Goal: Information Seeking & Learning: Learn about a topic

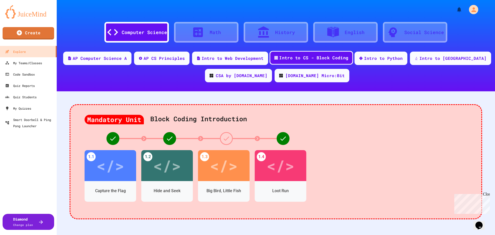
click at [347, 58] on div "Intro to CS - Block Coding" at bounding box center [313, 58] width 69 height 6
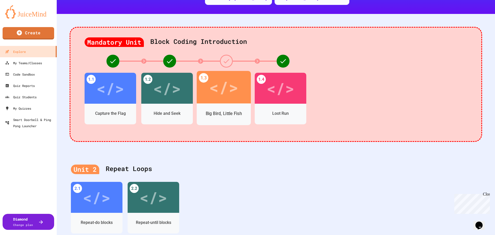
click at [224, 90] on div "</>" at bounding box center [223, 87] width 29 height 25
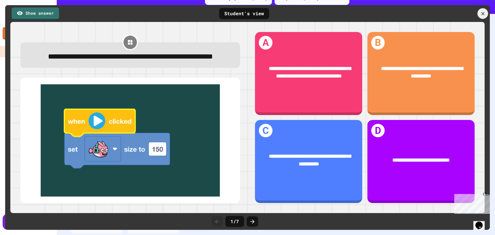
click at [484, 13] on icon at bounding box center [482, 13] width 5 height 5
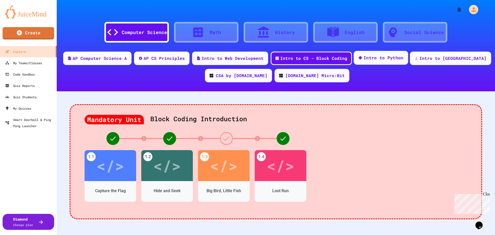
click at [400, 61] on div "Intro to Python" at bounding box center [384, 58] width 40 height 6
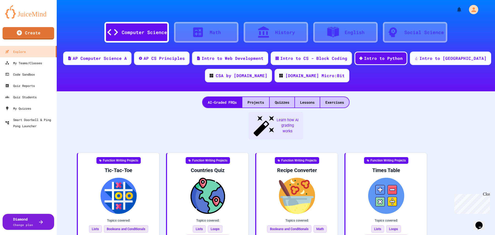
scroll to position [26, 0]
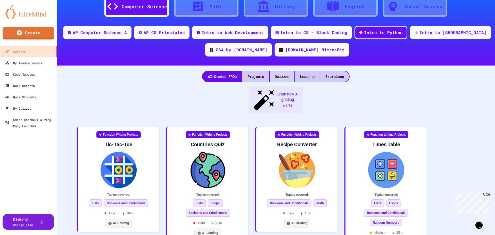
click at [280, 77] on div "Quizzes" at bounding box center [282, 76] width 25 height 11
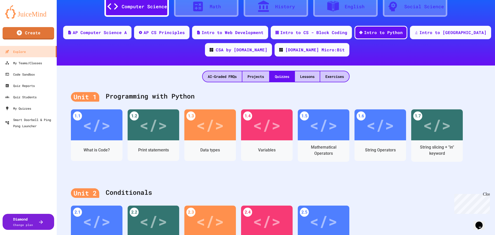
scroll to position [77, 0]
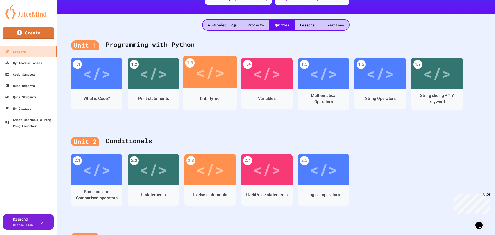
click at [205, 74] on div "</>" at bounding box center [210, 72] width 29 height 25
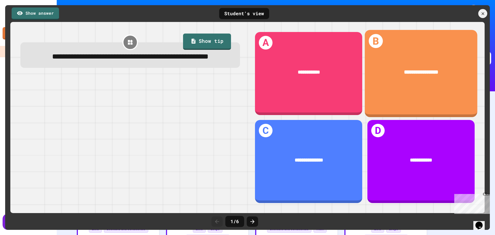
click at [423, 66] on div "**********" at bounding box center [421, 72] width 113 height 29
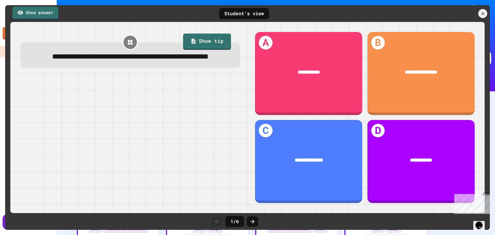
click at [24, 12] on link "Show answer" at bounding box center [35, 12] width 46 height 13
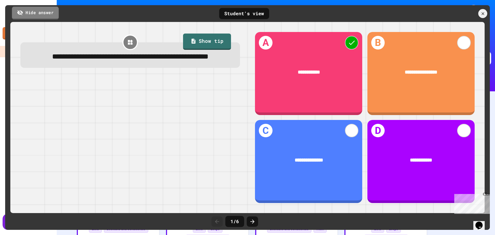
click at [25, 12] on link "Hide answer" at bounding box center [35, 12] width 47 height 13
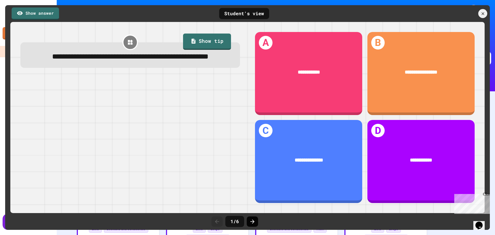
click at [250, 224] on icon at bounding box center [253, 222] width 6 height 6
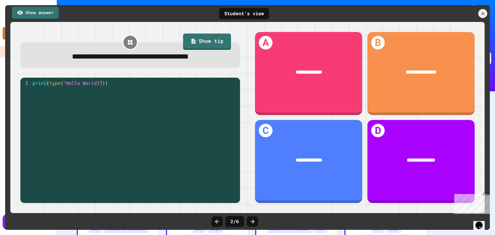
click at [36, 12] on link "Show answer" at bounding box center [35, 12] width 47 height 13
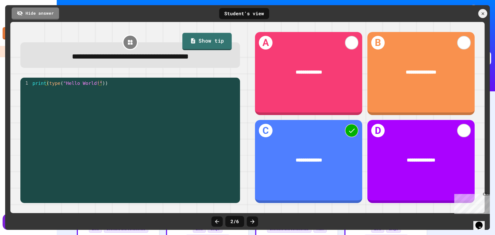
click at [210, 41] on link "Show tip" at bounding box center [207, 41] width 50 height 17
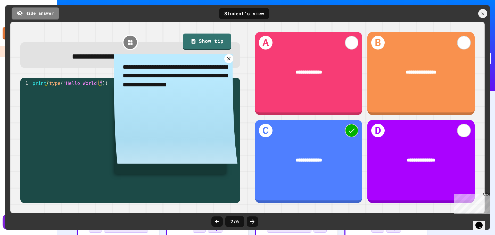
click at [228, 59] on icon at bounding box center [228, 58] width 3 height 3
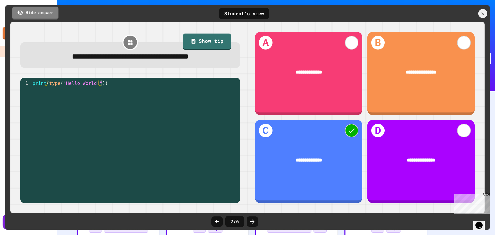
click at [49, 14] on link "Hide answer" at bounding box center [35, 12] width 46 height 13
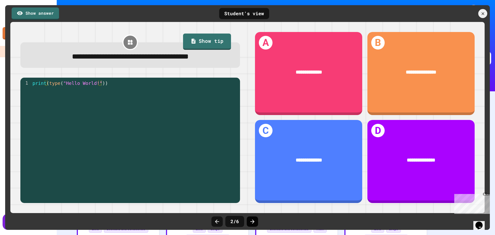
click at [252, 223] on icon at bounding box center [253, 222] width 6 height 6
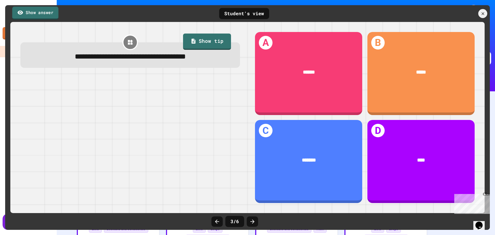
click at [35, 15] on link "Show answer" at bounding box center [35, 12] width 46 height 13
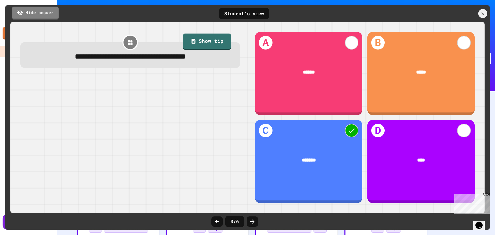
click at [35, 15] on link "Hide answer" at bounding box center [35, 12] width 47 height 13
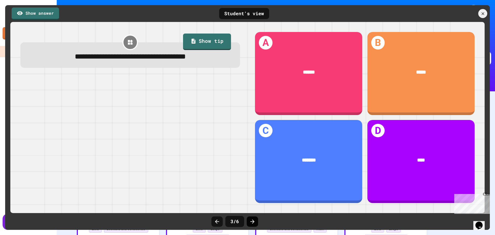
click at [251, 222] on icon at bounding box center [253, 222] width 6 height 6
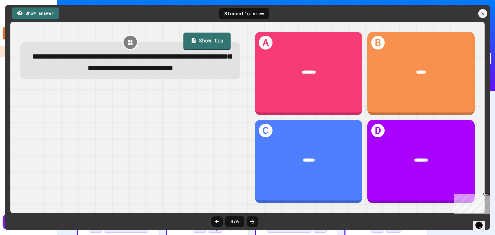
click at [203, 44] on link "Show tip" at bounding box center [206, 41] width 47 height 17
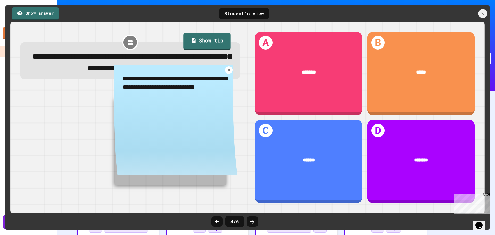
click at [204, 40] on link "Show tip" at bounding box center [206, 41] width 47 height 17
click at [228, 72] on icon at bounding box center [228, 69] width 3 height 3
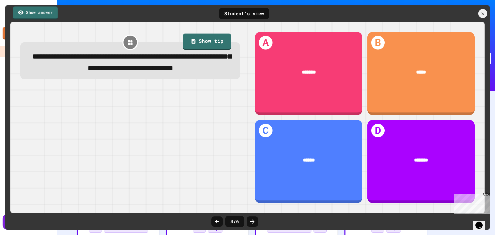
click at [30, 12] on link "Show answer" at bounding box center [35, 12] width 45 height 13
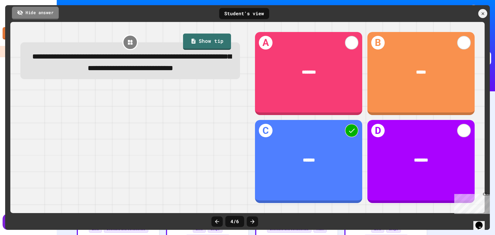
click at [34, 13] on link "Hide answer" at bounding box center [35, 12] width 47 height 13
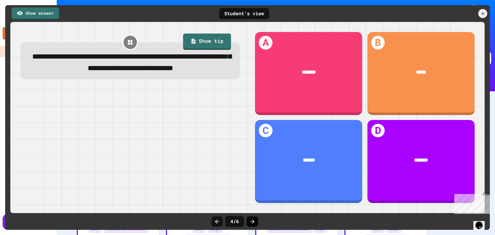
click at [252, 219] on icon at bounding box center [253, 222] width 6 height 6
click at [199, 41] on link "Show tip" at bounding box center [206, 41] width 47 height 17
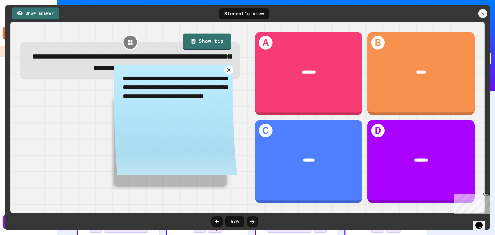
click at [227, 72] on icon at bounding box center [228, 69] width 3 height 3
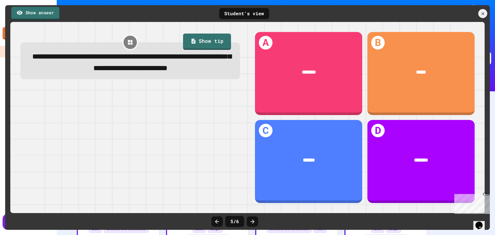
click at [37, 14] on link "Show answer" at bounding box center [35, 13] width 48 height 13
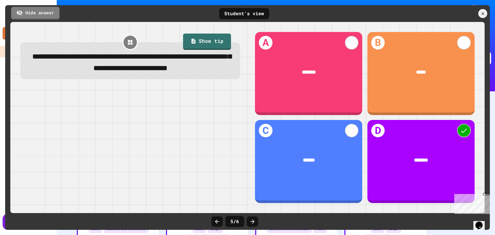
click at [50, 13] on link "Hide answer" at bounding box center [35, 13] width 49 height 13
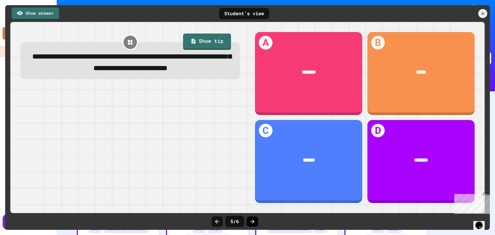
click at [252, 224] on icon at bounding box center [253, 222] width 6 height 6
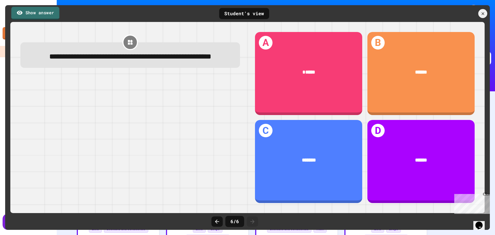
click at [40, 10] on link "Show answer" at bounding box center [35, 13] width 48 height 13
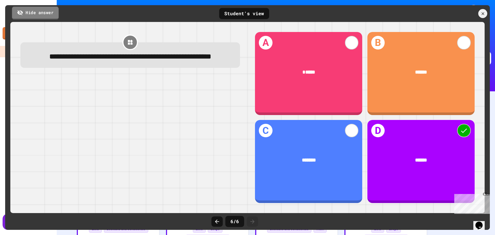
click at [41, 10] on link "Hide answer" at bounding box center [35, 12] width 47 height 13
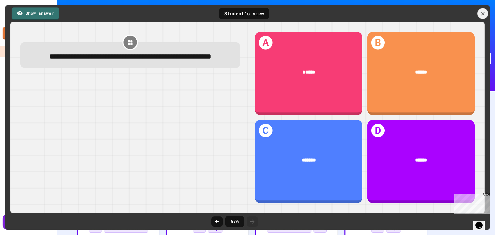
click at [483, 14] on icon at bounding box center [482, 13] width 3 height 3
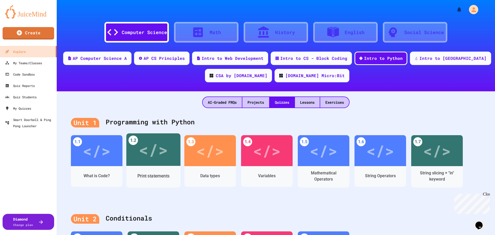
click at [151, 153] on div "</>" at bounding box center [153, 150] width 29 height 25
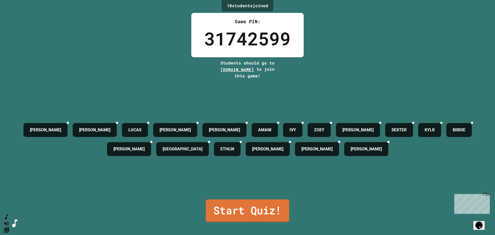
click at [244, 210] on link "Start Quiz!" at bounding box center [248, 210] width 84 height 23
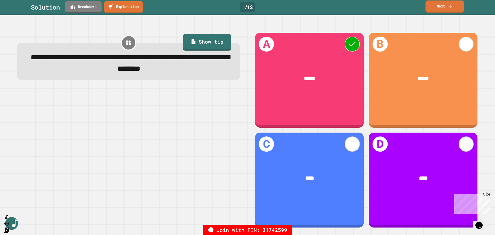
click at [455, 6] on link "Next" at bounding box center [445, 7] width 38 height 12
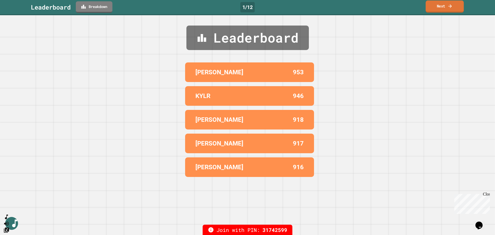
click at [442, 8] on link "Next" at bounding box center [445, 7] width 38 height 12
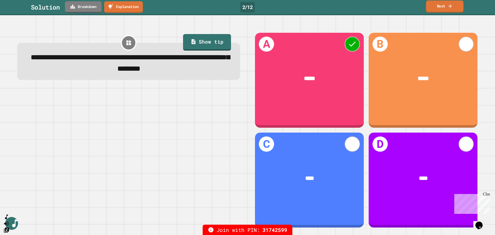
click at [444, 7] on link "Next" at bounding box center [444, 7] width 37 height 12
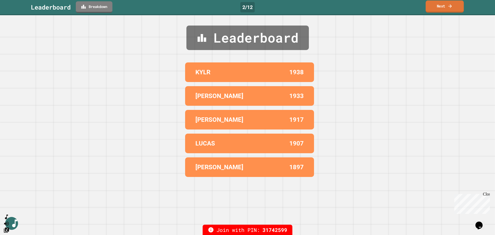
click at [454, 10] on link "Next" at bounding box center [445, 7] width 38 height 12
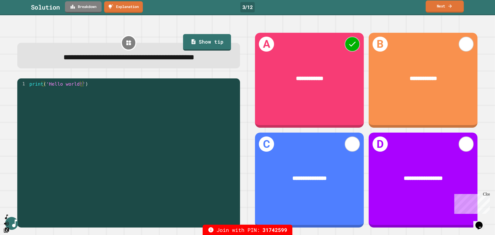
click at [439, 7] on link "Next" at bounding box center [445, 7] width 38 height 12
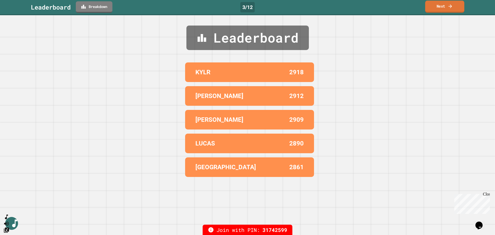
click at [443, 9] on link "Next" at bounding box center [444, 7] width 39 height 12
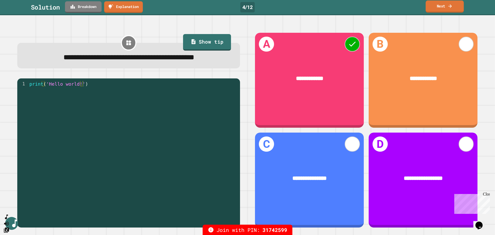
click at [443, 6] on link "Next" at bounding box center [445, 7] width 38 height 12
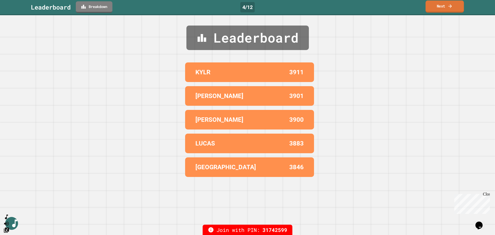
click at [442, 9] on link "Next" at bounding box center [445, 7] width 38 height 12
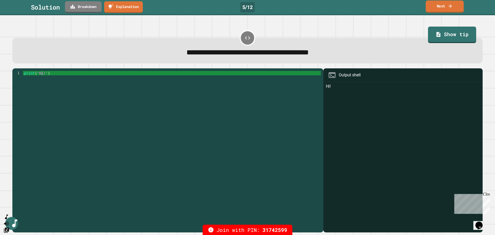
click at [451, 7] on icon at bounding box center [450, 5] width 5 height 5
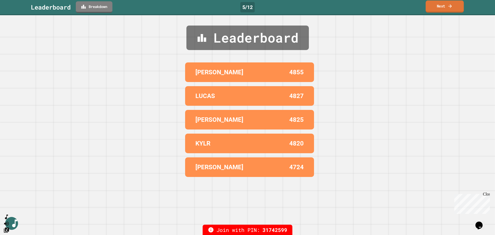
click at [446, 7] on link "Next" at bounding box center [445, 7] width 38 height 12
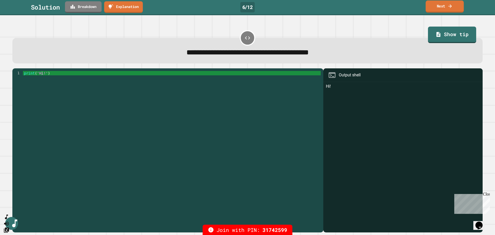
click at [446, 8] on link "Next" at bounding box center [445, 7] width 38 height 12
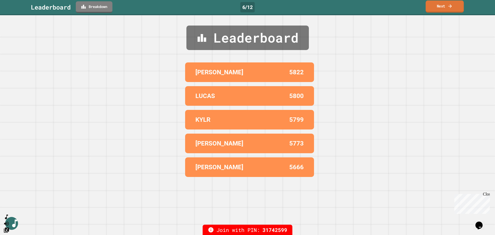
click at [446, 8] on link "Next" at bounding box center [445, 7] width 38 height 12
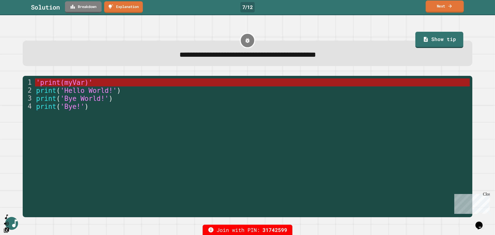
click at [448, 5] on icon at bounding box center [450, 5] width 5 height 5
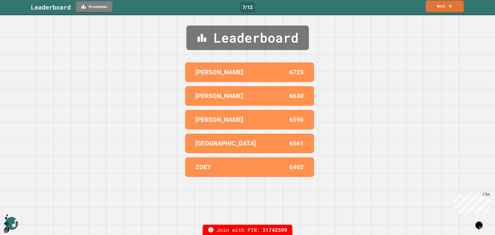
click at [438, 10] on link "Next" at bounding box center [445, 7] width 38 height 12
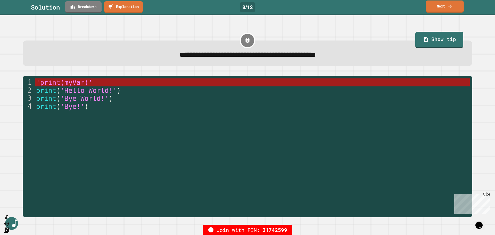
click at [446, 7] on link "Next" at bounding box center [445, 7] width 38 height 12
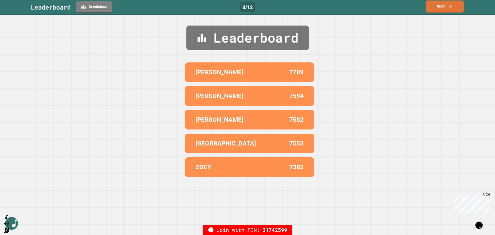
click at [446, 7] on link "Next" at bounding box center [445, 7] width 38 height 12
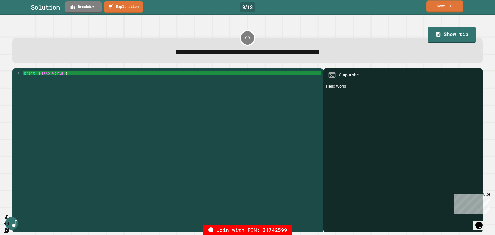
click at [441, 11] on link "Next" at bounding box center [445, 6] width 37 height 12
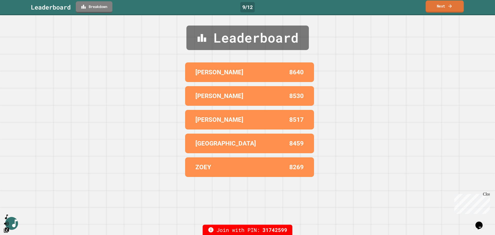
click at [447, 4] on link "Next" at bounding box center [445, 7] width 38 height 12
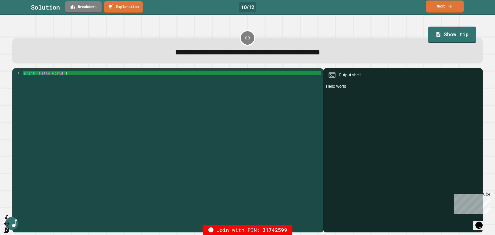
click at [446, 7] on link "Next" at bounding box center [445, 7] width 38 height 12
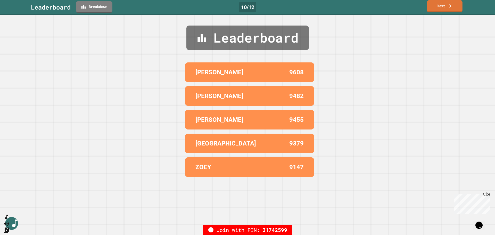
click at [440, 9] on link "Next" at bounding box center [444, 6] width 35 height 12
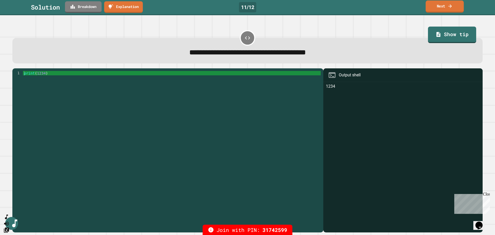
click at [445, 7] on link "Next" at bounding box center [445, 7] width 38 height 12
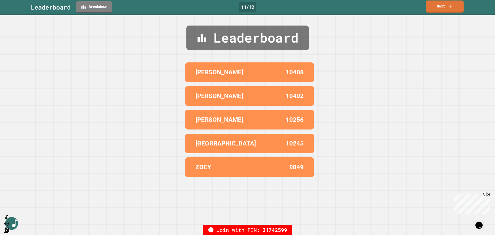
click at [447, 7] on link "Next" at bounding box center [445, 7] width 38 height 12
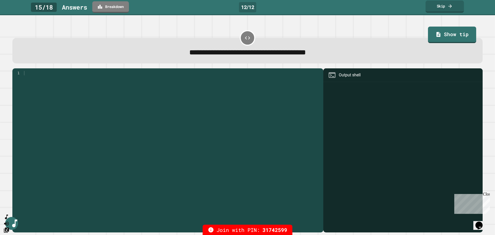
click at [445, 10] on link "Skip" at bounding box center [445, 7] width 38 height 12
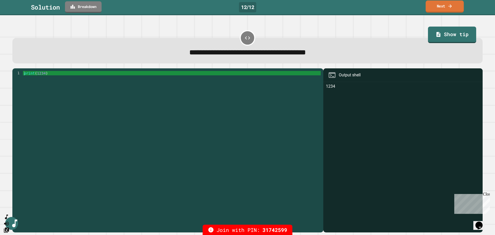
click at [450, 7] on icon at bounding box center [450, 5] width 5 height 5
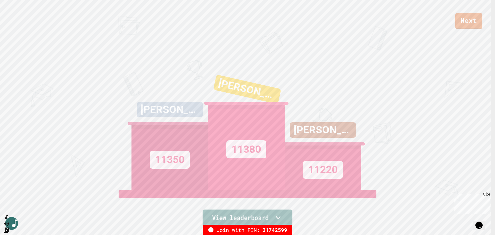
click at [278, 215] on icon at bounding box center [279, 217] width 10 height 11
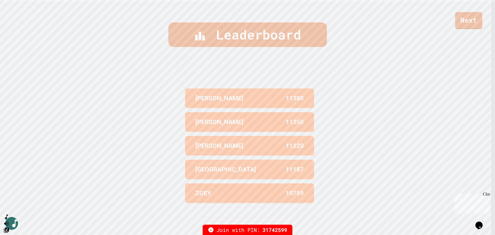
click at [469, 19] on link "Next" at bounding box center [468, 20] width 27 height 17
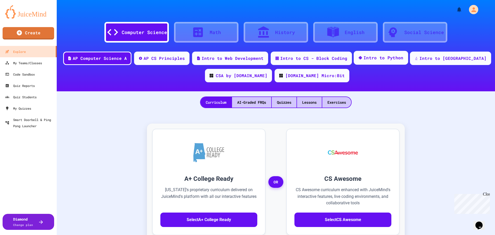
click at [400, 59] on div "Intro to Python" at bounding box center [384, 58] width 40 height 6
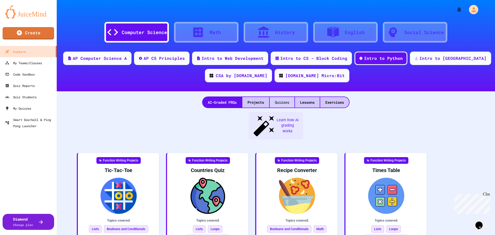
click at [277, 100] on div "Quizzes" at bounding box center [282, 102] width 25 height 11
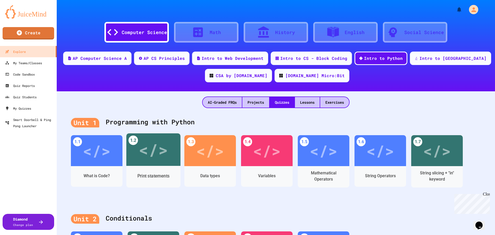
click at [155, 154] on div "</>" at bounding box center [153, 150] width 29 height 25
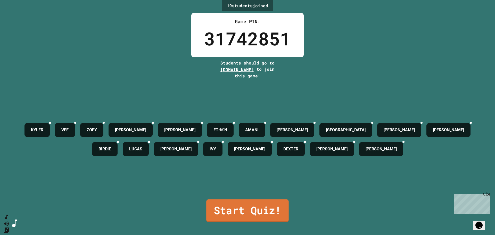
click at [246, 204] on link "Start Quiz!" at bounding box center [247, 210] width 83 height 23
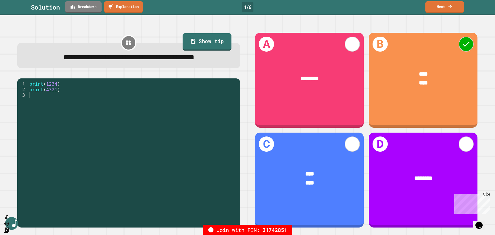
click at [201, 49] on link "Show tip" at bounding box center [207, 41] width 49 height 17
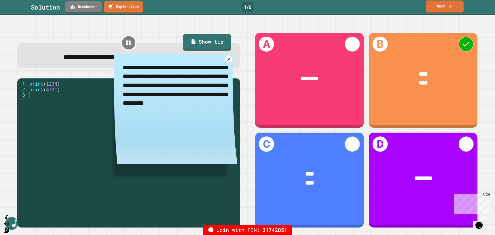
click at [440, 8] on link "Next" at bounding box center [445, 7] width 38 height 12
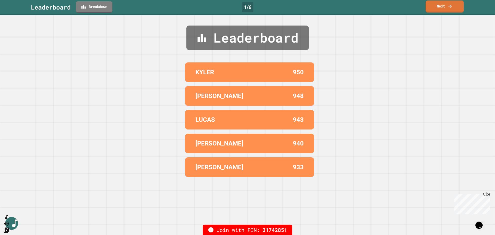
click at [445, 7] on link "Next" at bounding box center [445, 7] width 38 height 12
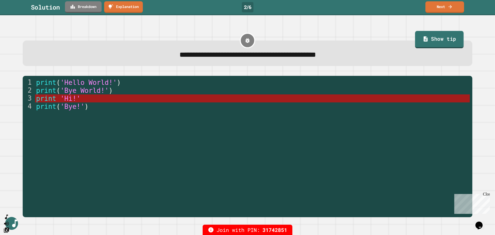
click at [427, 36] on link "Show tip" at bounding box center [439, 39] width 49 height 17
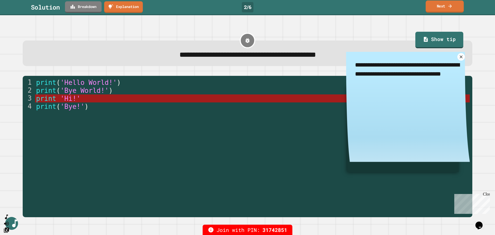
click at [444, 6] on link "Next" at bounding box center [445, 7] width 38 height 12
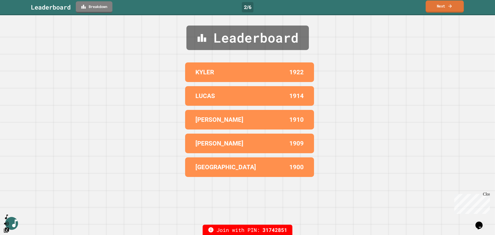
click at [438, 10] on link "Next" at bounding box center [445, 7] width 38 height 12
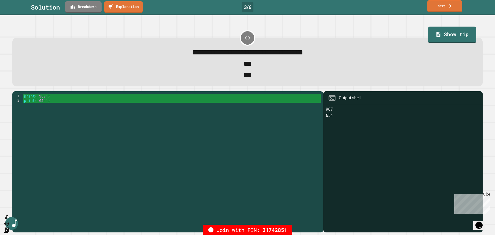
click at [439, 7] on link "Next" at bounding box center [445, 6] width 35 height 12
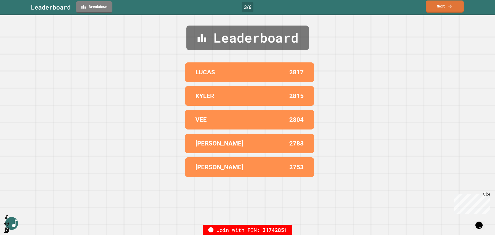
click at [445, 9] on link "Next" at bounding box center [445, 7] width 38 height 12
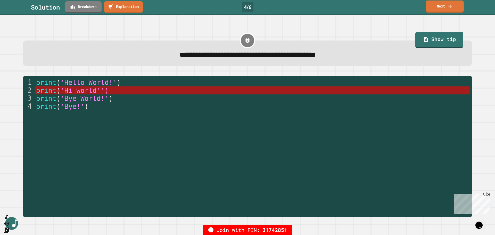
click at [448, 7] on icon at bounding box center [450, 5] width 5 height 5
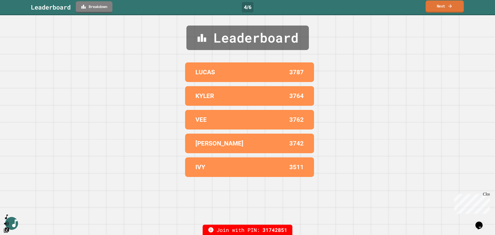
click at [448, 7] on icon at bounding box center [450, 5] width 5 height 5
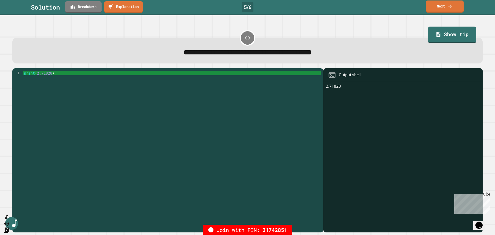
click at [439, 7] on link "Next" at bounding box center [445, 7] width 38 height 12
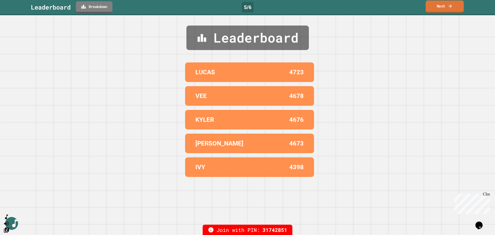
click at [444, 8] on link "Next" at bounding box center [445, 7] width 38 height 12
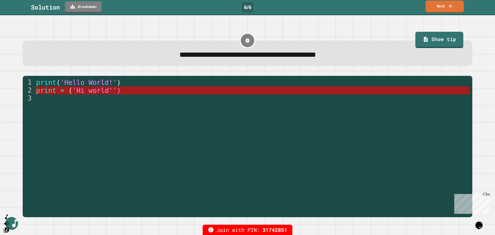
click at [446, 5] on link "Next" at bounding box center [445, 7] width 38 height 12
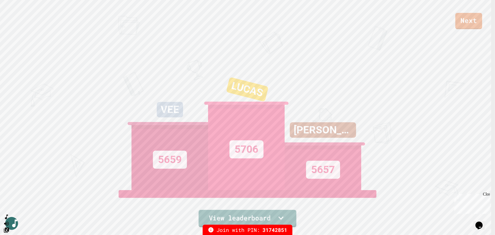
click at [279, 214] on icon at bounding box center [281, 218] width 10 height 11
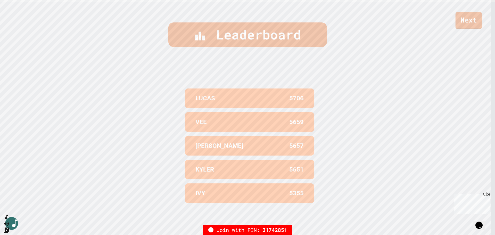
click at [469, 20] on link "Next" at bounding box center [469, 20] width 27 height 17
